Goal: Task Accomplishment & Management: Manage account settings

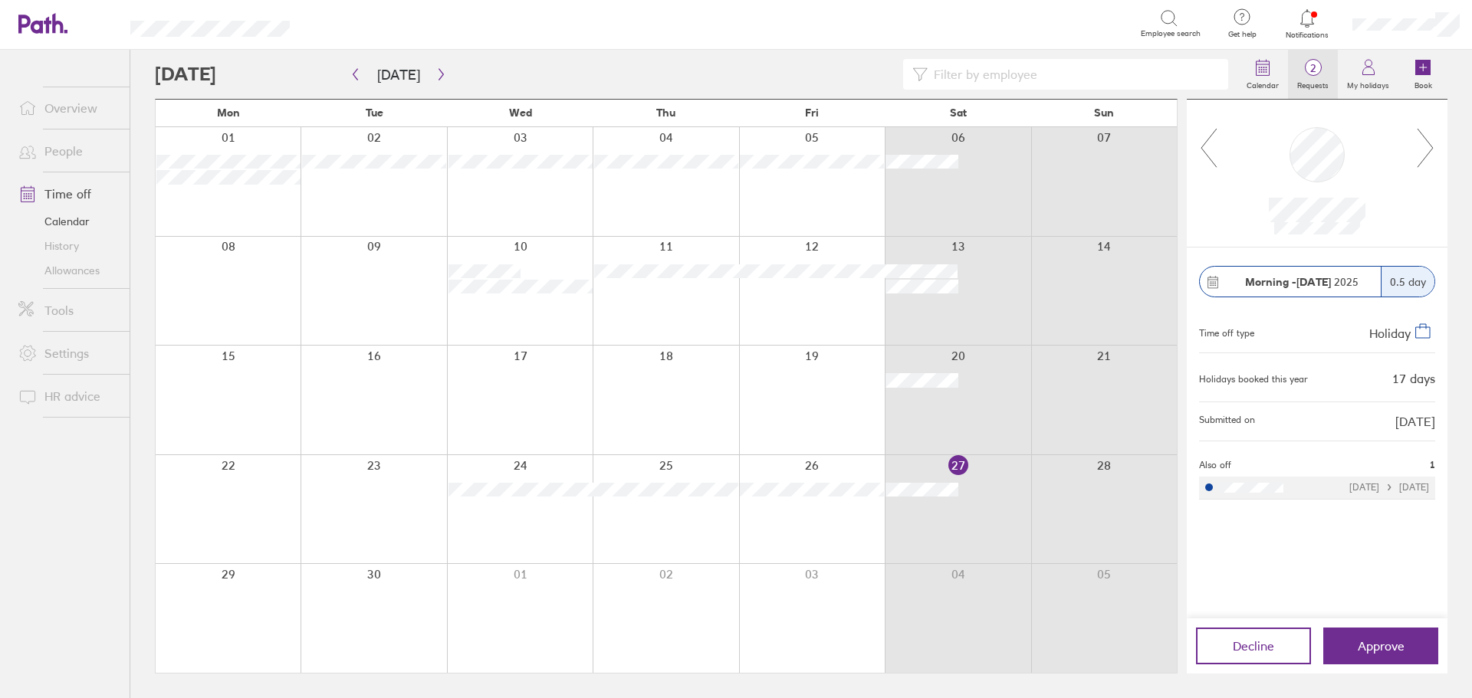
click at [1322, 79] on label "Requests" at bounding box center [1313, 84] width 50 height 14
click at [441, 81] on button "button" at bounding box center [441, 74] width 19 height 25
drag, startPoint x: 825, startPoint y: 384, endPoint x: 1150, endPoint y: 85, distance: 441.5
click at [1150, 85] on input at bounding box center [1072, 74] width 291 height 29
click at [1391, 653] on span "Approve" at bounding box center [1380, 646] width 47 height 14
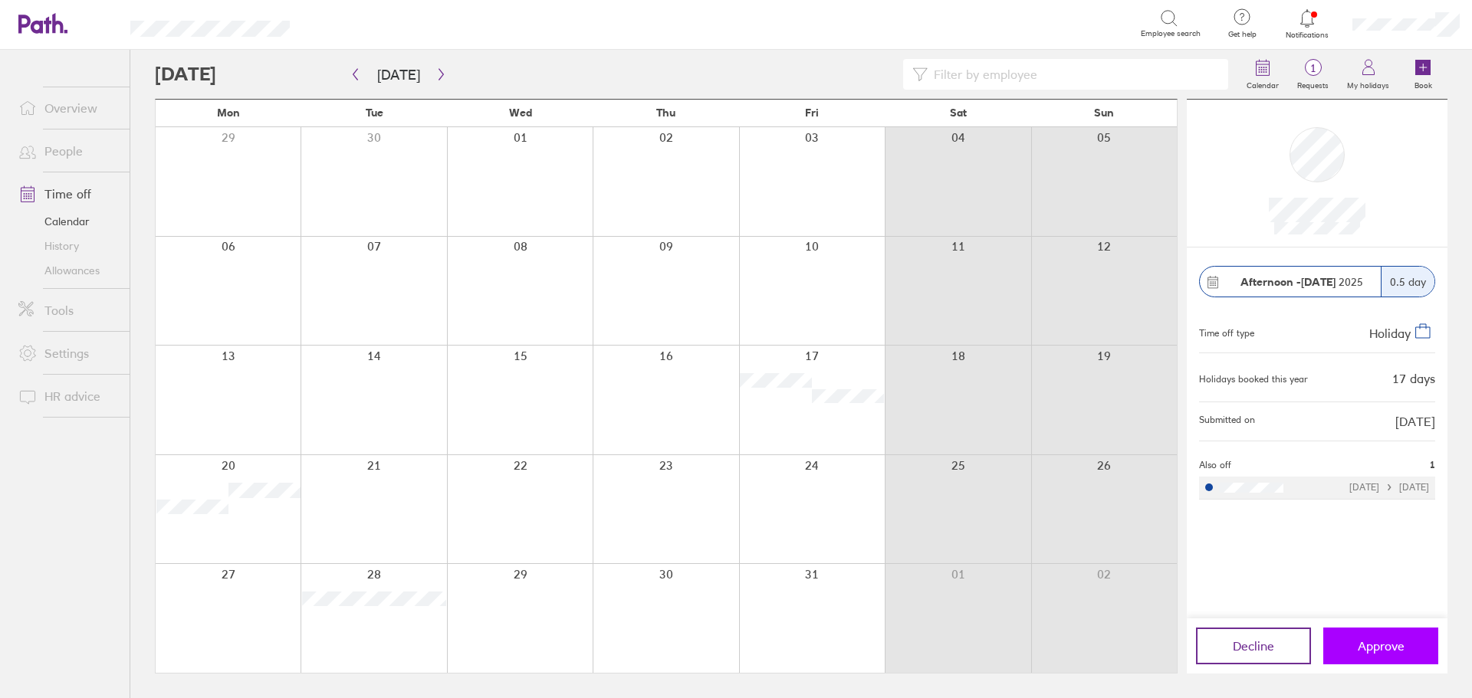
click at [1391, 645] on span "Approve" at bounding box center [1380, 646] width 47 height 14
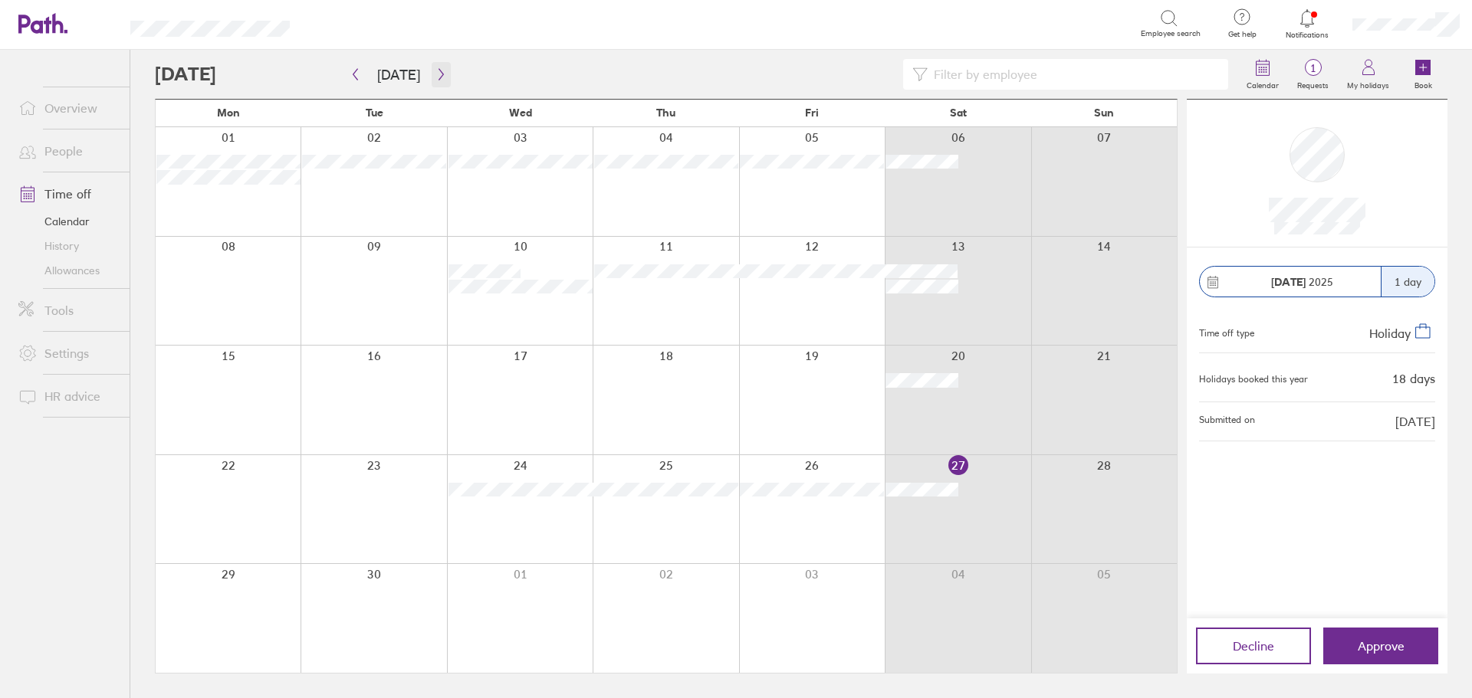
click at [435, 71] on icon "button" at bounding box center [440, 74] width 11 height 12
click at [1381, 647] on span "Approve" at bounding box center [1380, 646] width 47 height 14
